Goal: Obtain resource: Download file/media

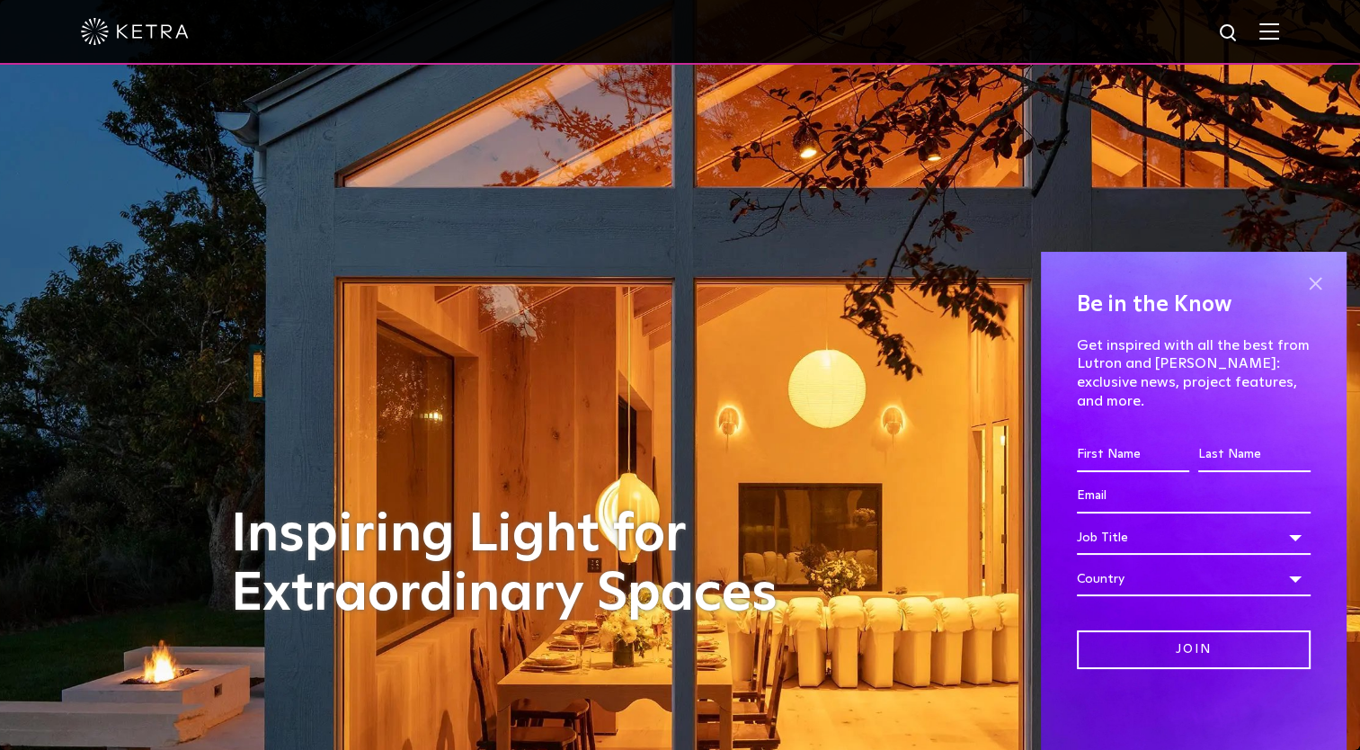
click at [1318, 297] on span at bounding box center [1315, 283] width 27 height 27
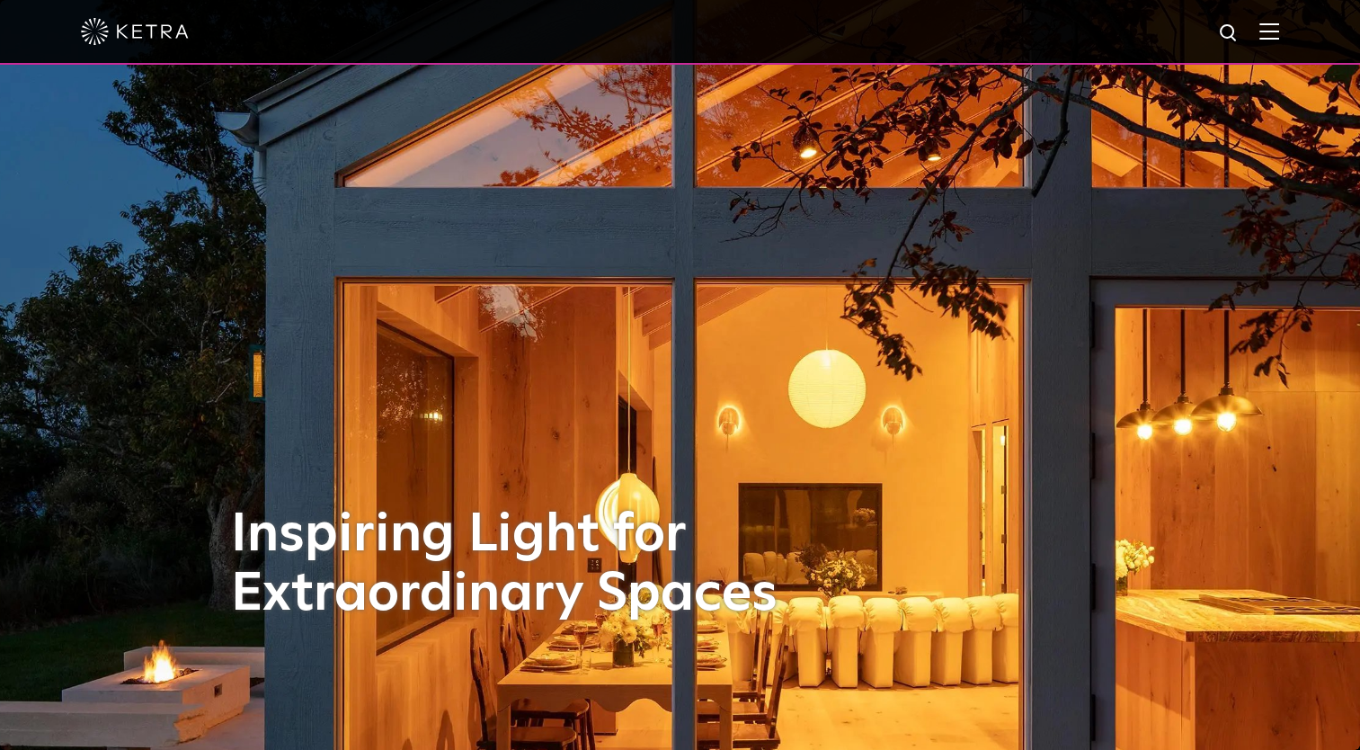
click at [1279, 31] on img at bounding box center [1269, 30] width 20 height 17
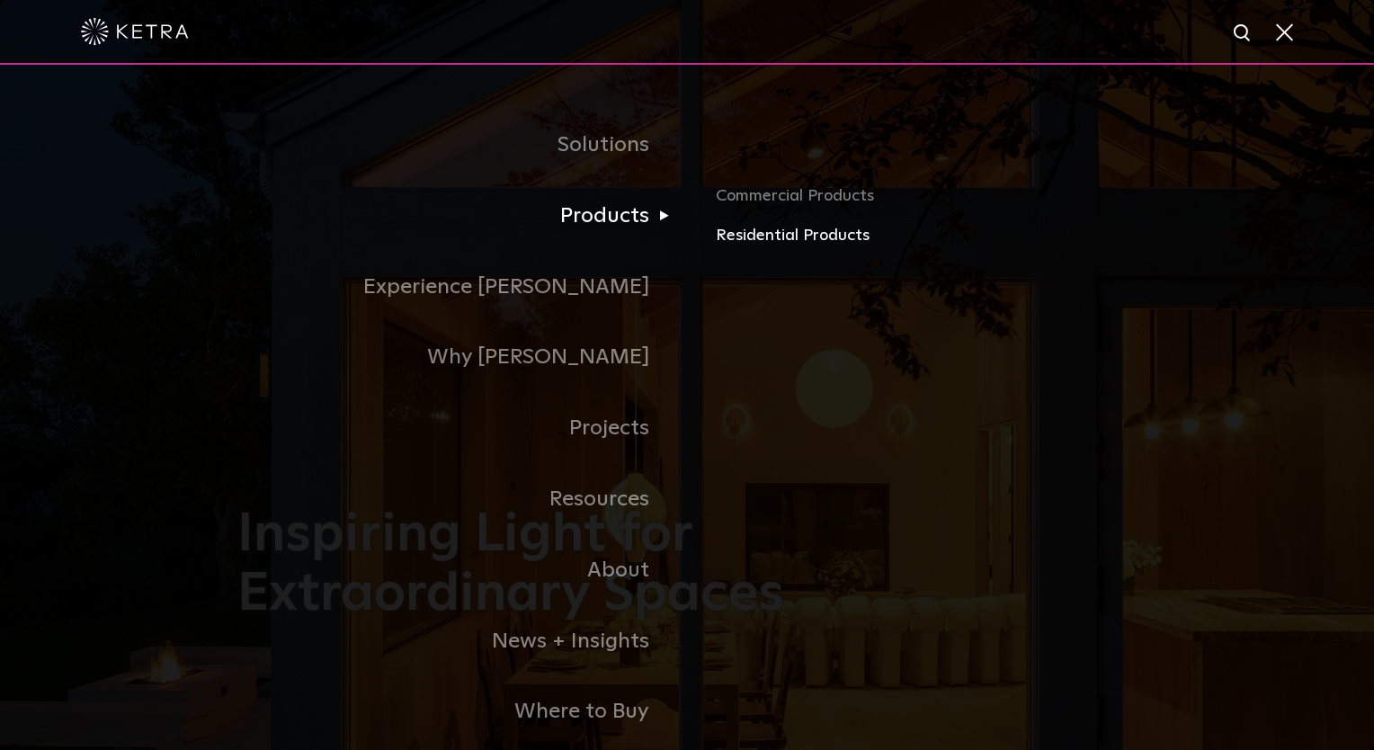
click at [725, 236] on link "Residential Products" at bounding box center [926, 236] width 421 height 26
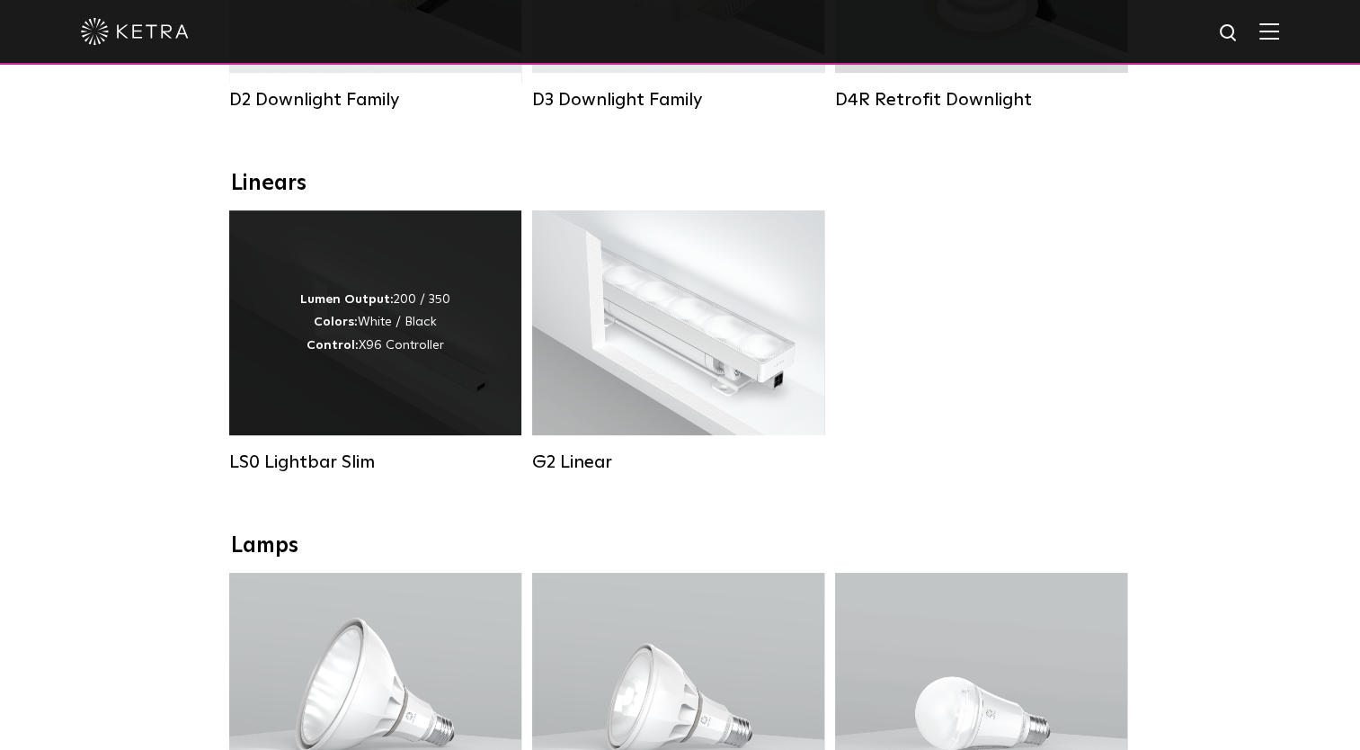
scroll to position [539, 0]
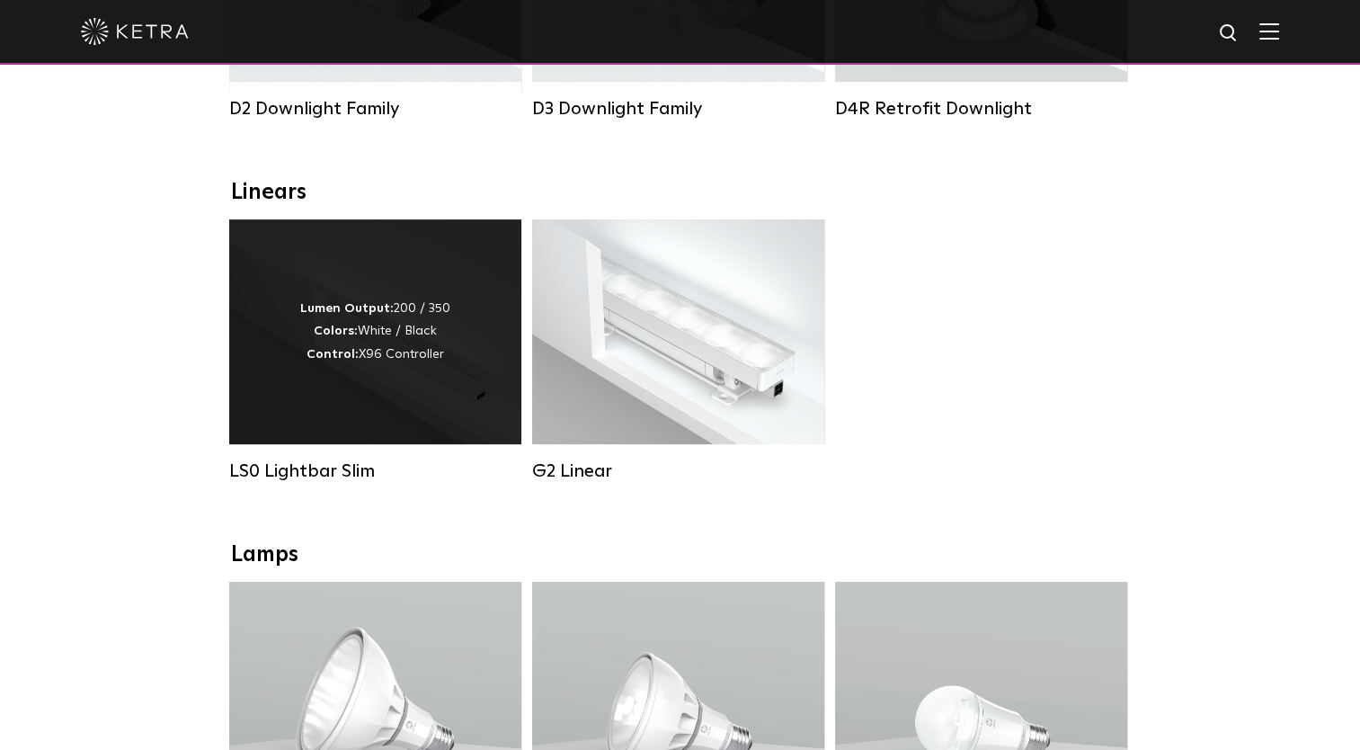
click at [282, 347] on div "Lumen Output: 200 / 350 Colors: White / Black Control: X96 Controller" at bounding box center [375, 331] width 292 height 225
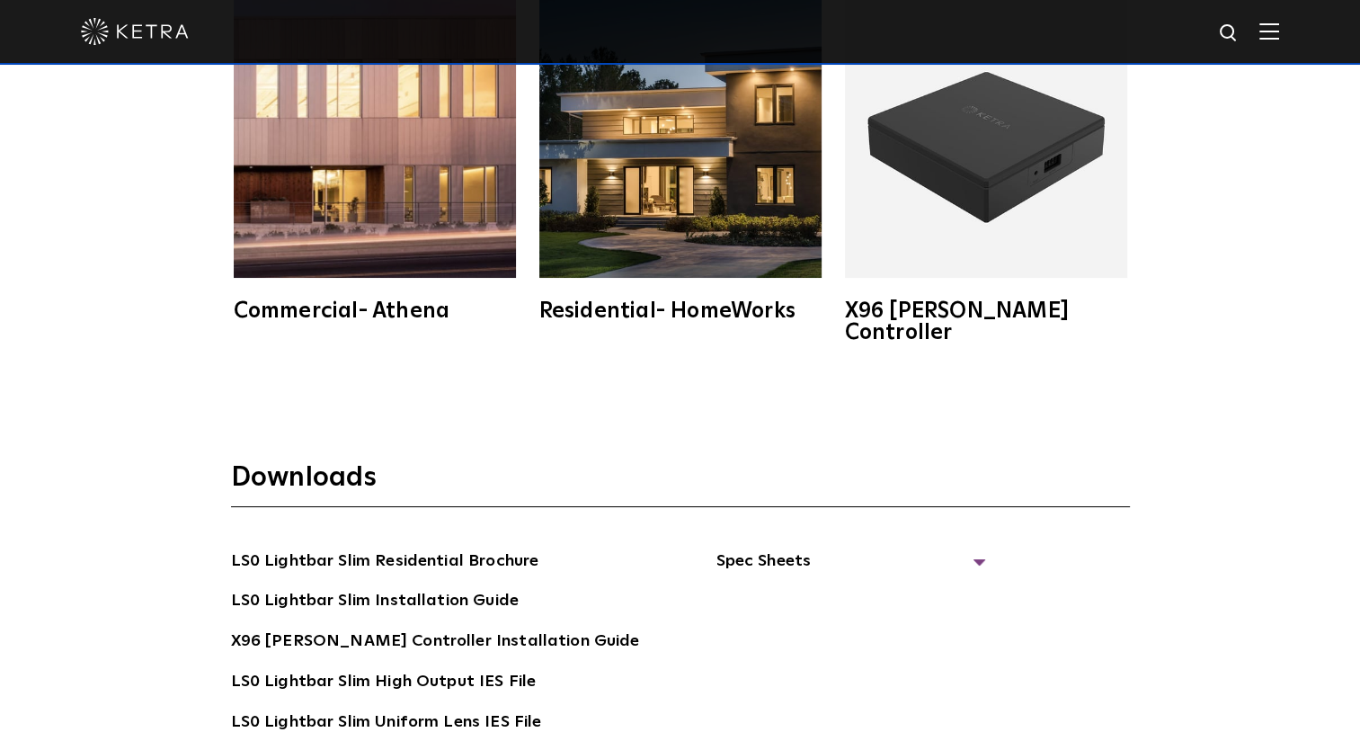
scroll to position [3326, 0]
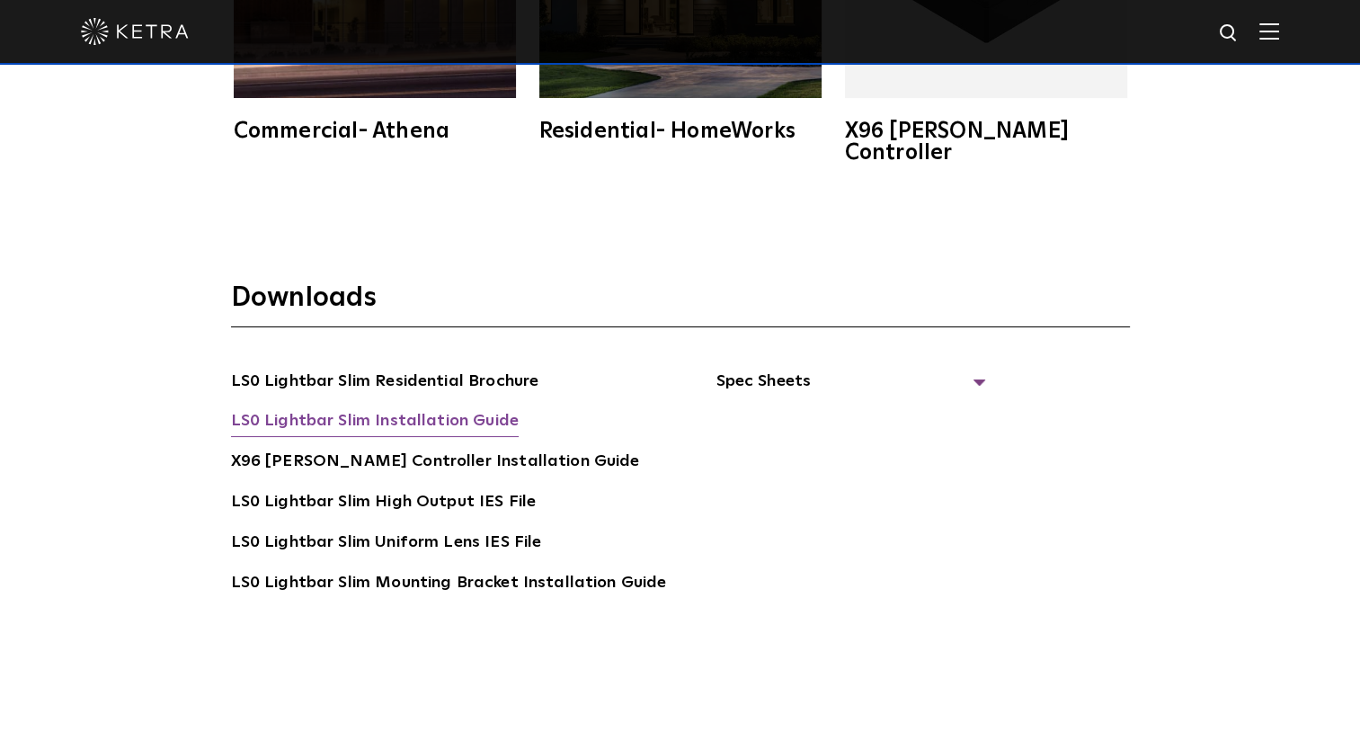
click at [465, 408] on link "LS0 Lightbar Slim Installation Guide" at bounding box center [375, 422] width 288 height 29
